Goal: Task Accomplishment & Management: Complete application form

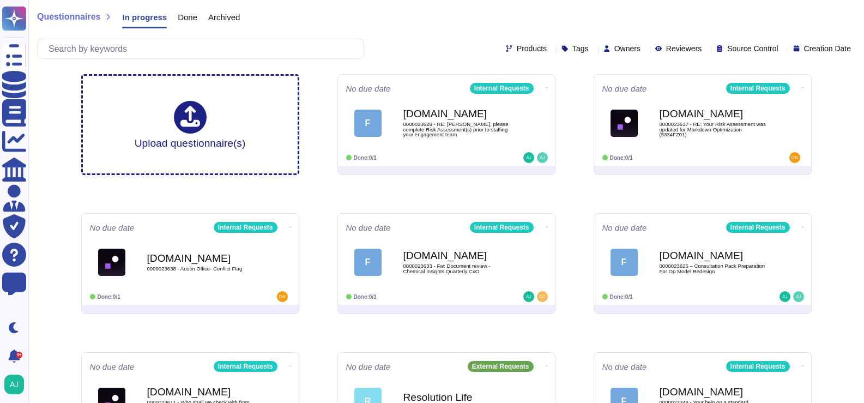
click at [471, 150] on div "No due date Internal Requests F Force.com 0000023628 - RE: Thomas, please compl…" at bounding box center [446, 120] width 217 height 91
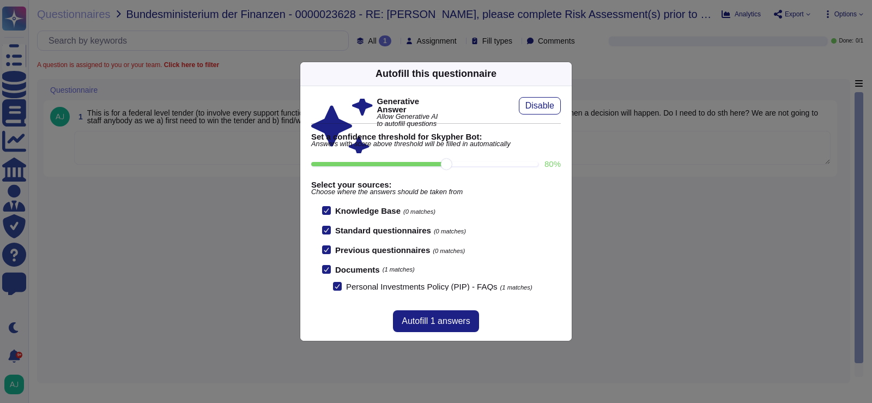
drag, startPoint x: 202, startPoint y: 317, endPoint x: 208, endPoint y: 320, distance: 7.6
click at [202, 317] on div "Autofill this questionnaire Generative Answer Allow Generative AI to autofill q…" at bounding box center [436, 201] width 872 height 403
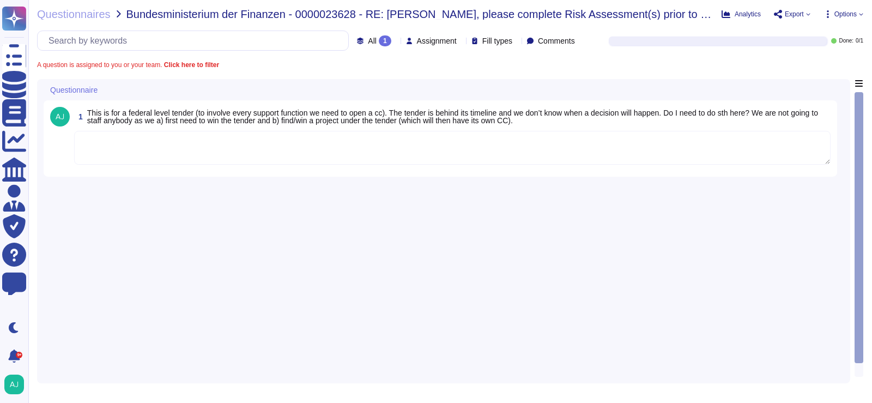
click at [234, 159] on textarea at bounding box center [452, 148] width 756 height 34
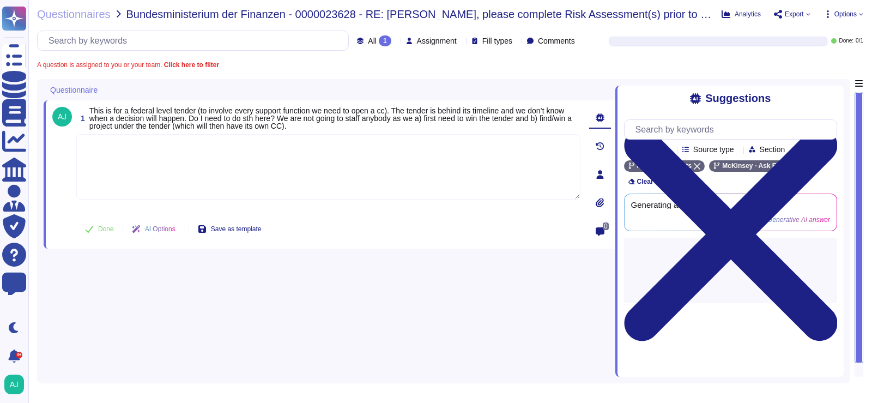
paste textarea "We kindly ask you or your assistant to go to 8655QE01 in Engage and update the …"
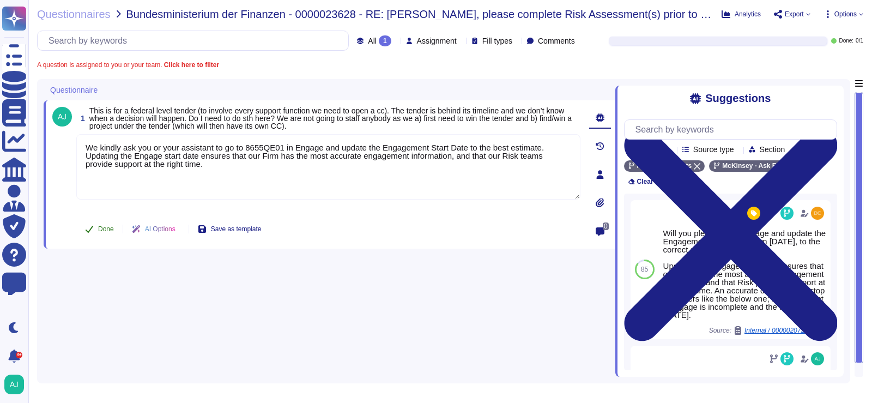
type textarea "We kindly ask you or your assistant to go to 8655QE01 in Engage and update the …"
click at [102, 229] on span "Done" at bounding box center [106, 229] width 16 height 7
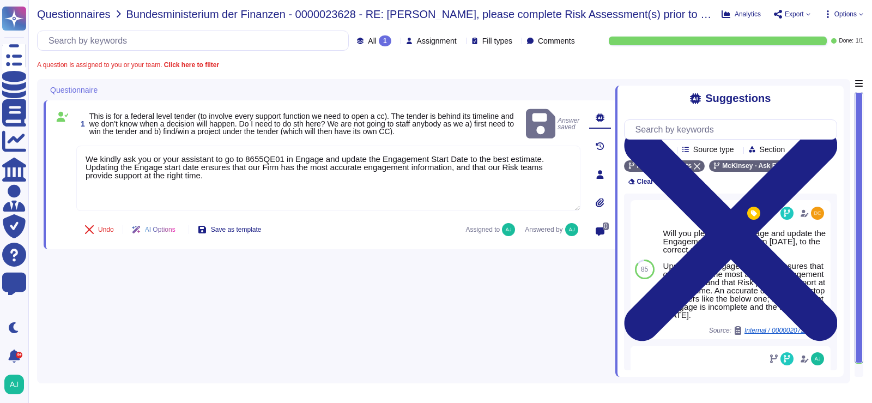
click at [96, 17] on span "Questionnaires" at bounding box center [74, 14] width 74 height 11
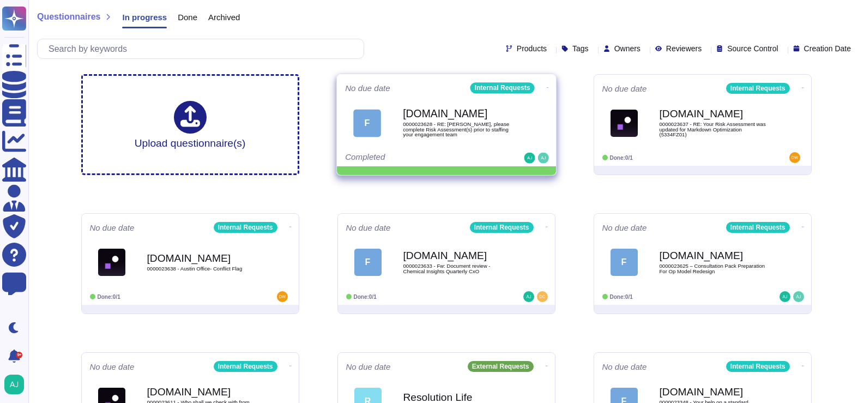
click at [546, 86] on icon at bounding box center [547, 87] width 2 height 3
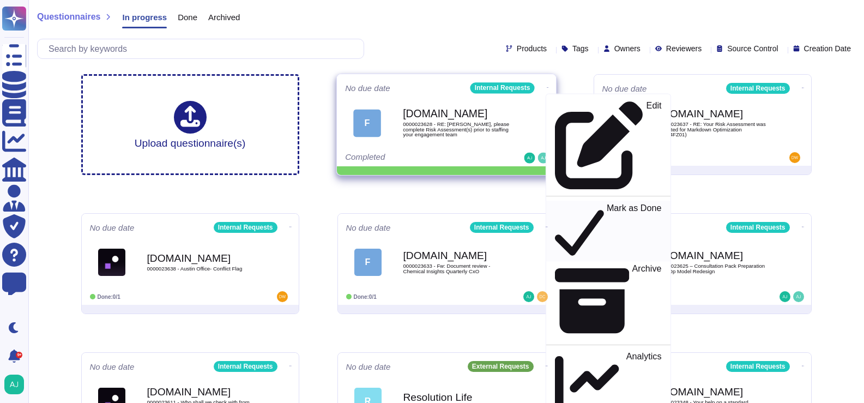
click at [606, 203] on p "Mark as Done" at bounding box center [633, 231] width 55 height 56
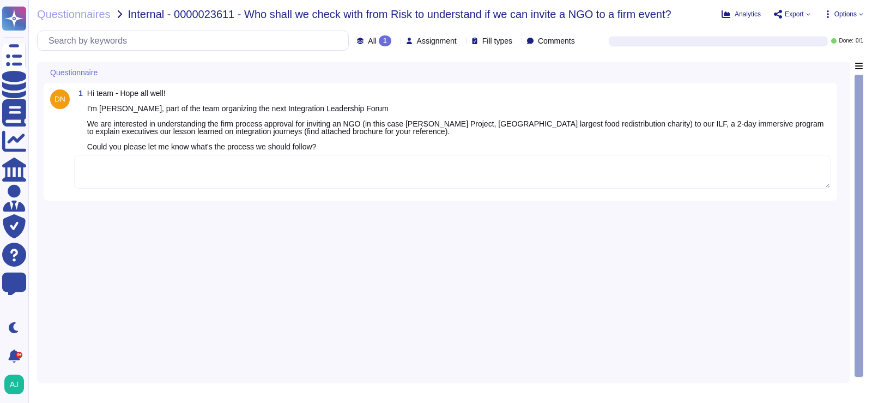
click at [248, 183] on textarea at bounding box center [452, 172] width 756 height 34
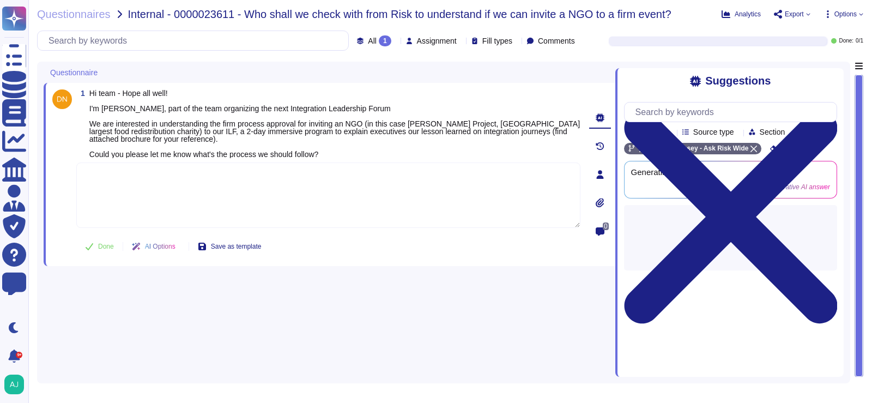
paste textarea "Before inviting the Felix Project NGO, we kindly ask you to take the following …"
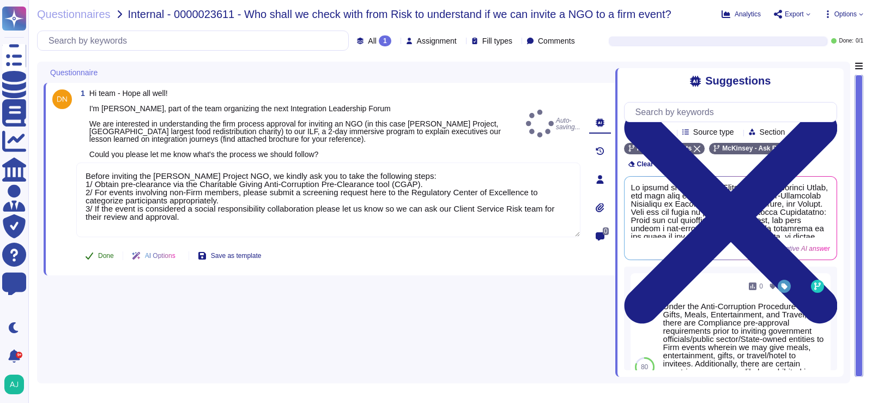
type textarea "Before inviting the Felix Project NGO, we kindly ask you to take the following …"
click at [108, 257] on span "Done" at bounding box center [106, 255] width 16 height 7
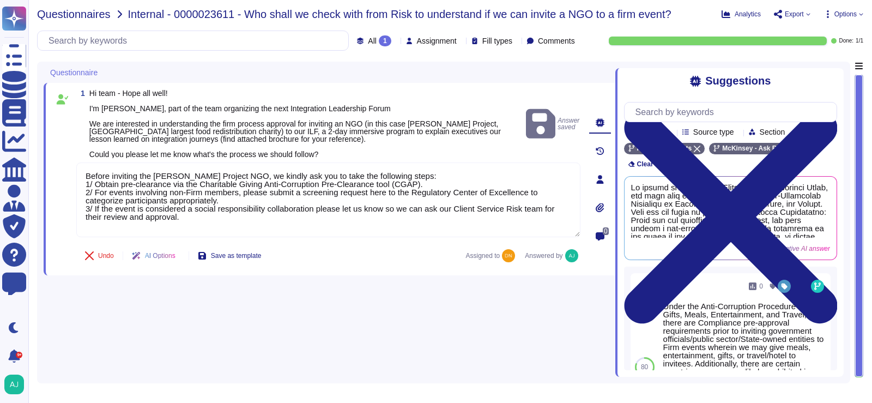
click at [86, 16] on span "Questionnaires" at bounding box center [74, 14] width 74 height 11
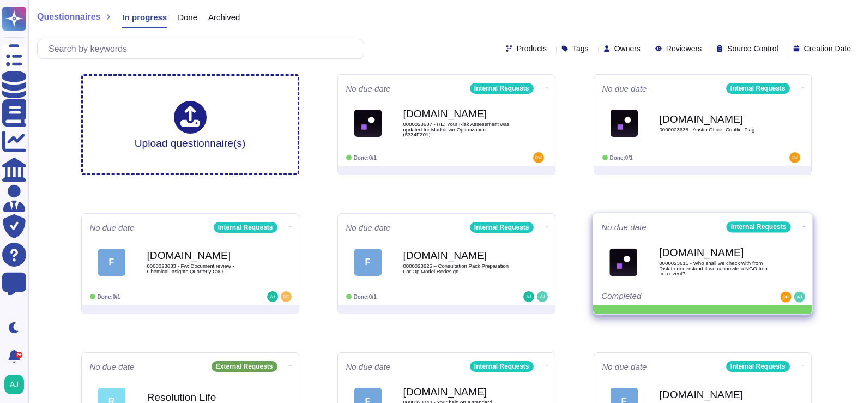
click at [802, 225] on icon at bounding box center [803, 226] width 2 height 3
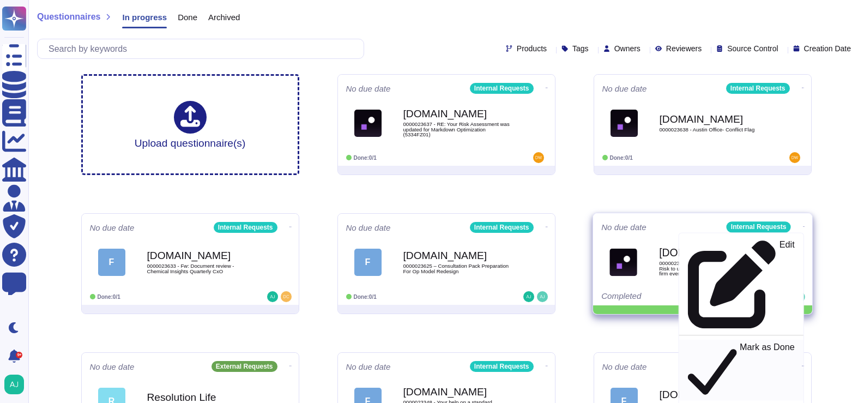
click at [740, 342] on p "Mark as Done" at bounding box center [767, 370] width 55 height 56
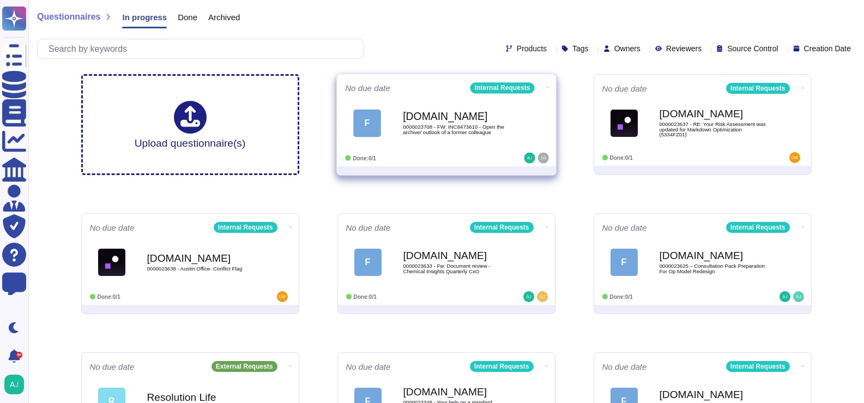
click at [472, 158] on div "Done: 0/1" at bounding box center [412, 158] width 135 height 11
